Goal: Information Seeking & Learning: Learn about a topic

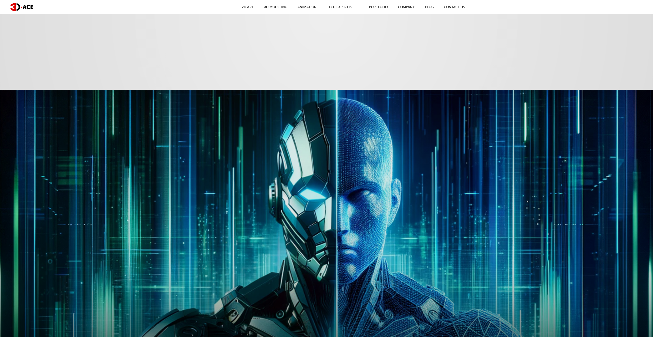
scroll to position [282, 0]
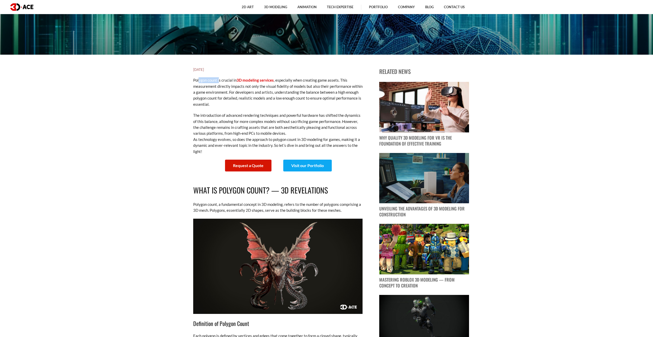
drag, startPoint x: 198, startPoint y: 82, endPoint x: 219, endPoint y: 80, distance: 20.6
click at [219, 80] on p "Polygon count is crucial in 3D modeling services , especially when creating gam…" at bounding box center [277, 92] width 169 height 30
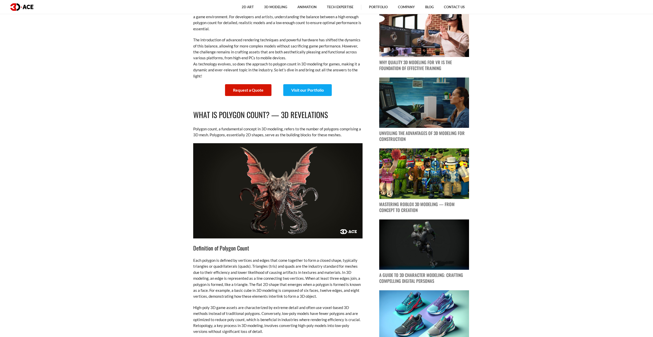
scroll to position [334, 0]
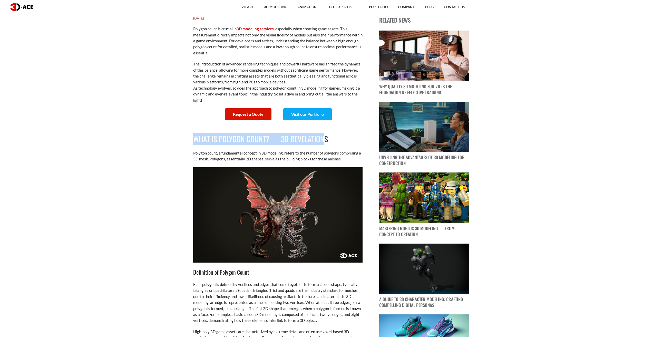
drag, startPoint x: 194, startPoint y: 138, endPoint x: 325, endPoint y: 137, distance: 130.7
click at [325, 137] on h2 "What Is Polygon Count? — 3D Revelations" at bounding box center [277, 139] width 169 height 12
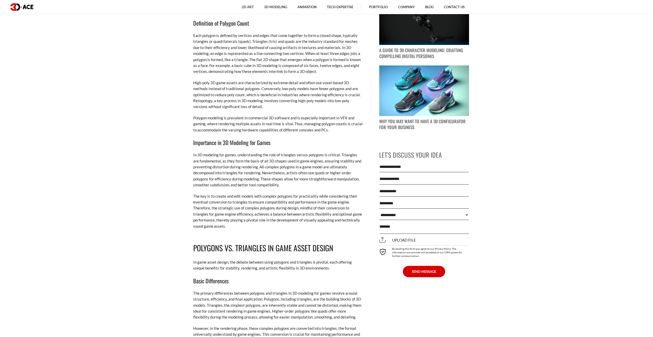
scroll to position [667, 0]
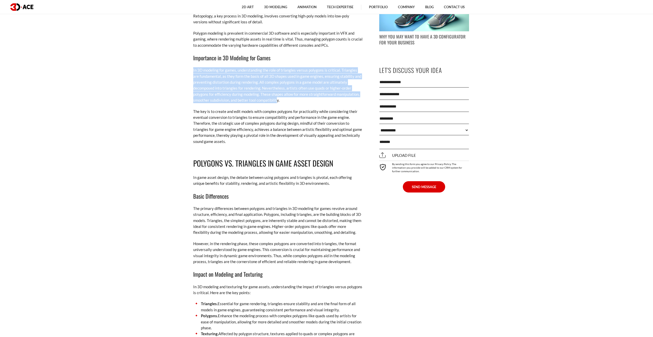
drag, startPoint x: 193, startPoint y: 69, endPoint x: 275, endPoint y: 102, distance: 88.6
click at [276, 102] on p "In 3D modeling for games, understanding the role of triangles versus polygons i…" at bounding box center [277, 85] width 169 height 36
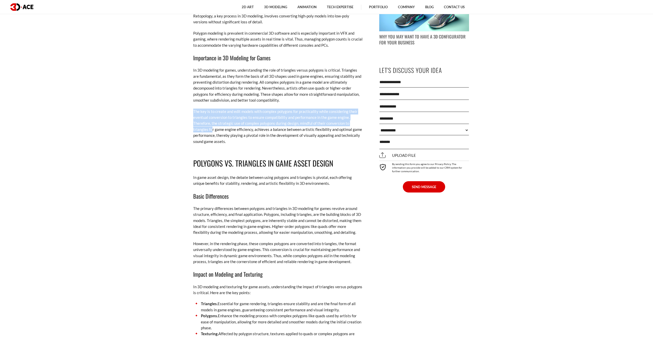
drag, startPoint x: 194, startPoint y: 112, endPoint x: 212, endPoint y: 131, distance: 25.2
click at [212, 131] on p "The key is to create and edit models with complex polygons for practicality whi…" at bounding box center [277, 127] width 169 height 36
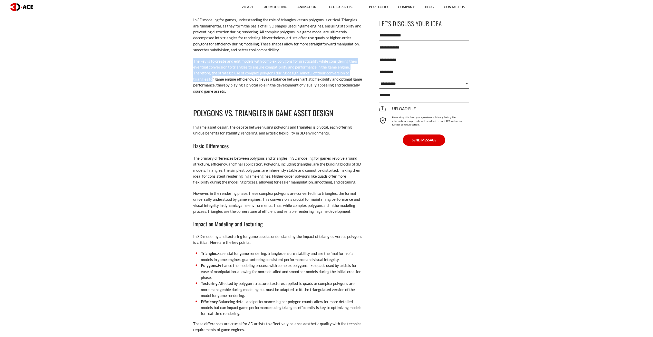
scroll to position [719, 0]
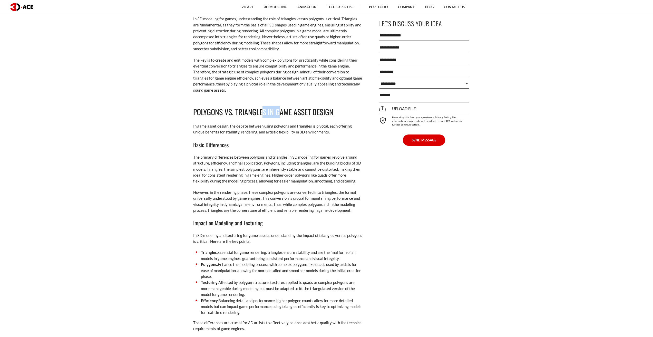
drag, startPoint x: 270, startPoint y: 113, endPoint x: 279, endPoint y: 112, distance: 9.0
click at [279, 112] on h2 "Polygons vs. Triangles in Game Asset Design" at bounding box center [277, 112] width 169 height 12
drag, startPoint x: 195, startPoint y: 126, endPoint x: 234, endPoint y: 133, distance: 39.9
click at [235, 132] on p "In game asset design, the debate between using polygons and triangles is pivota…" at bounding box center [277, 129] width 169 height 12
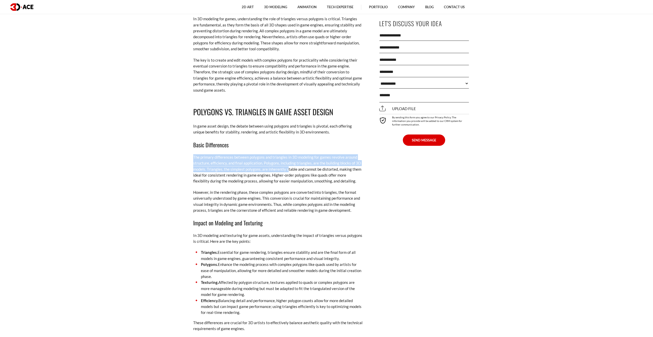
drag, startPoint x: 194, startPoint y: 158, endPoint x: 288, endPoint y: 168, distance: 94.6
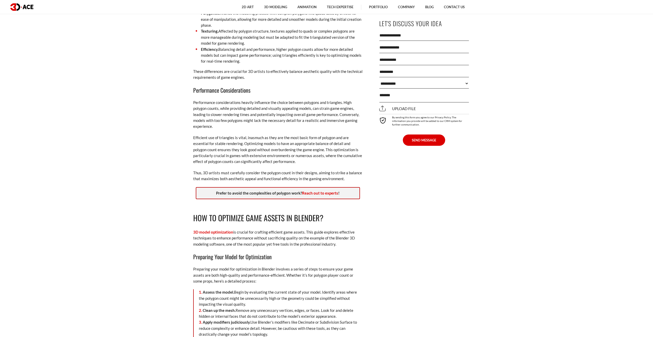
scroll to position [976, 0]
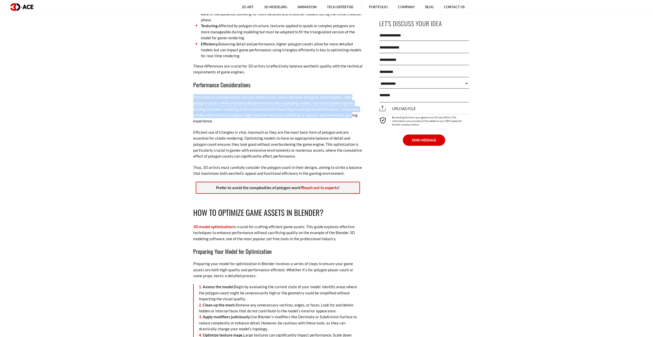
drag, startPoint x: 193, startPoint y: 97, endPoint x: 350, endPoint y: 116, distance: 158.7
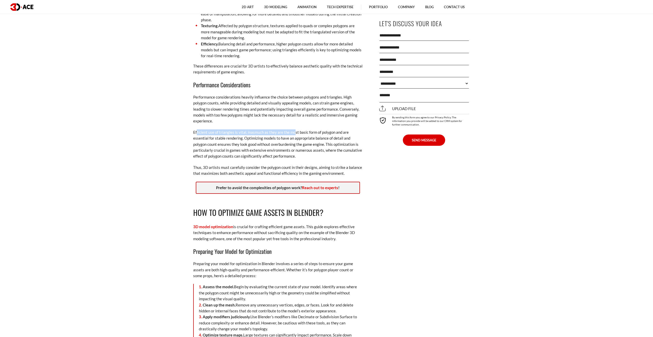
drag, startPoint x: 197, startPoint y: 133, endPoint x: 294, endPoint y: 132, distance: 97.1
click at [294, 132] on p "Efficient use of triangles is vital, inasmuch as they are the most basic form o…" at bounding box center [277, 144] width 169 height 30
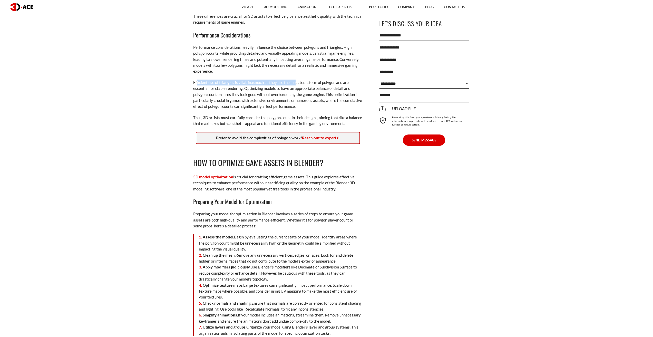
scroll to position [1027, 0]
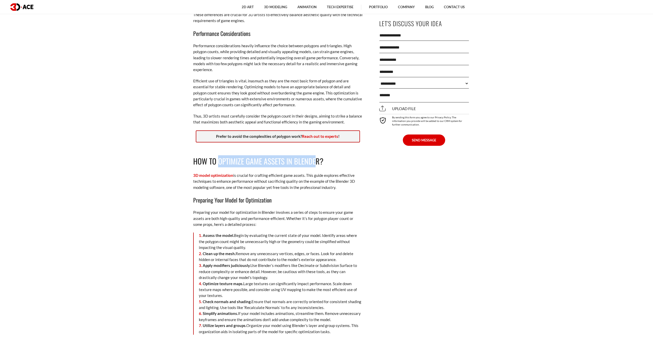
drag, startPoint x: 219, startPoint y: 159, endPoint x: 316, endPoint y: 160, distance: 96.8
click at [316, 160] on h2 "How to Optimize Game Assets in Blender?" at bounding box center [277, 161] width 169 height 12
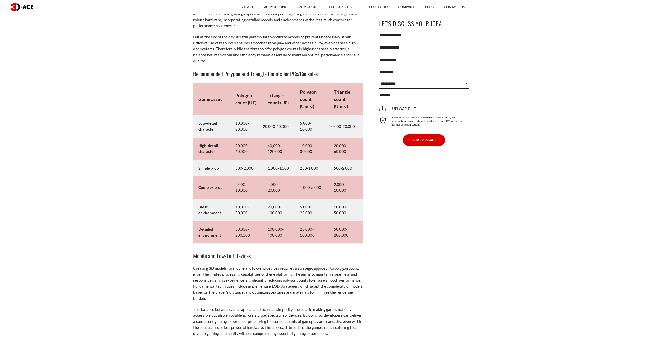
scroll to position [2542, 0]
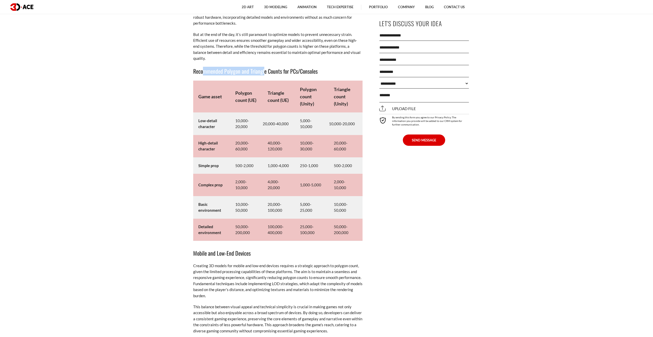
drag, startPoint x: 236, startPoint y: 74, endPoint x: 264, endPoint y: 74, distance: 27.5
click at [264, 74] on h3 "Recommended Polygon and Triangle Counts for PCs/Consoles" at bounding box center [277, 71] width 169 height 9
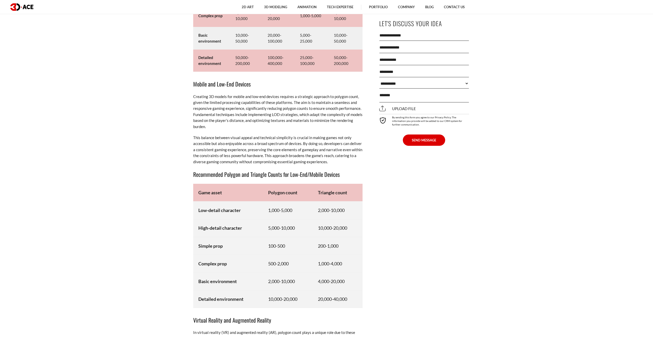
scroll to position [2721, 0]
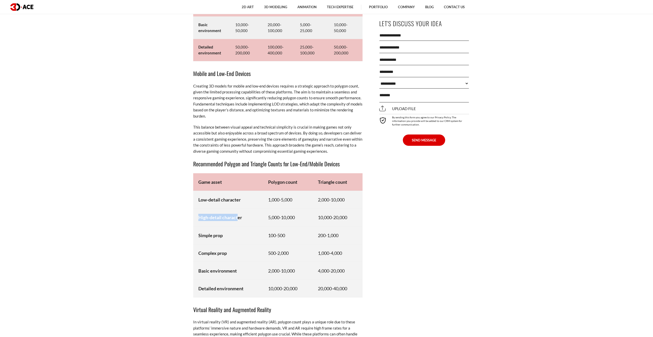
drag, startPoint x: 201, startPoint y: 216, endPoint x: 237, endPoint y: 216, distance: 36.5
click at [237, 216] on strong "High-detail character" at bounding box center [220, 218] width 44 height 6
drag, startPoint x: 310, startPoint y: 216, endPoint x: 353, endPoint y: 216, distance: 42.6
click at [353, 216] on tr "High-detail character 5,000-10,000 10,000-20,000" at bounding box center [277, 218] width 169 height 18
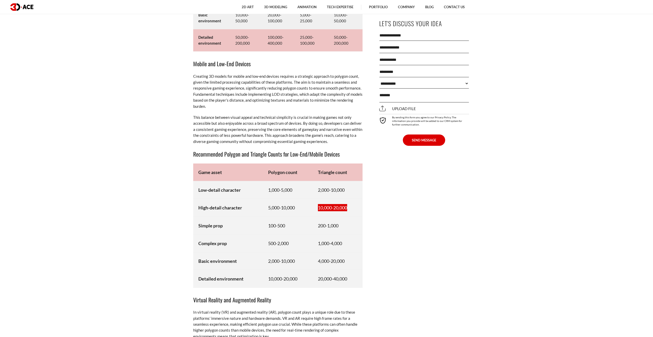
scroll to position [2747, 0]
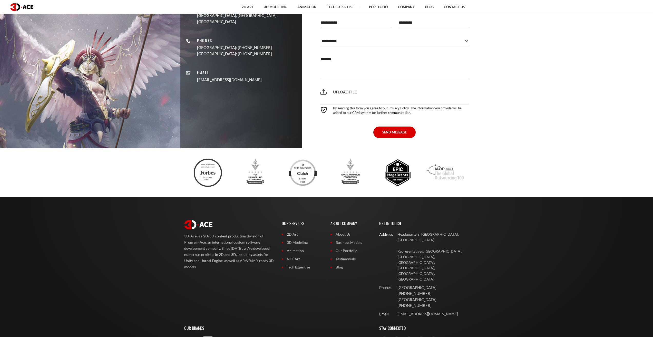
scroll to position [1475, 0]
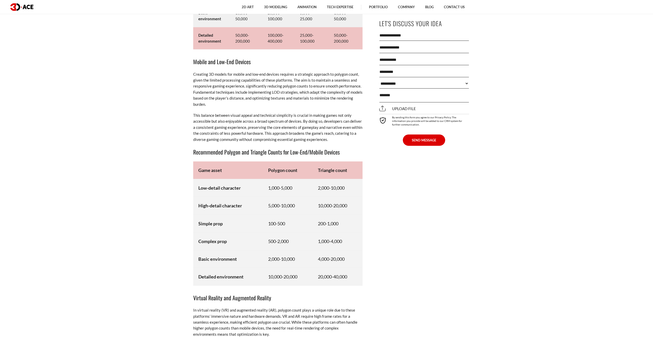
scroll to position [2747, 0]
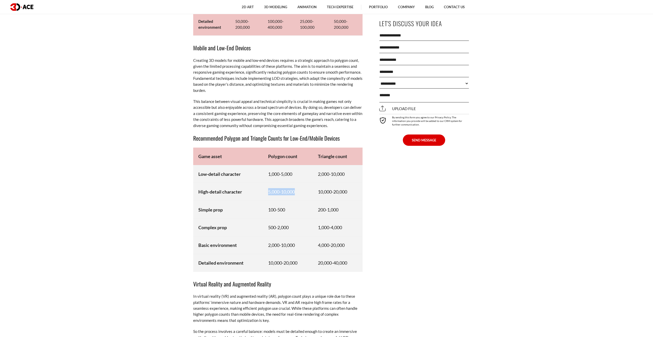
drag, startPoint x: 268, startPoint y: 190, endPoint x: 297, endPoint y: 191, distance: 29.8
click at [297, 191] on td "5,000-10,000" at bounding box center [288, 192] width 50 height 18
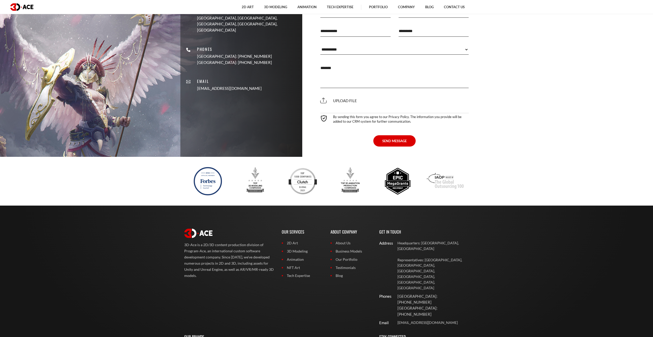
scroll to position [3789, 0]
